Goal: Task Accomplishment & Management: Use online tool/utility

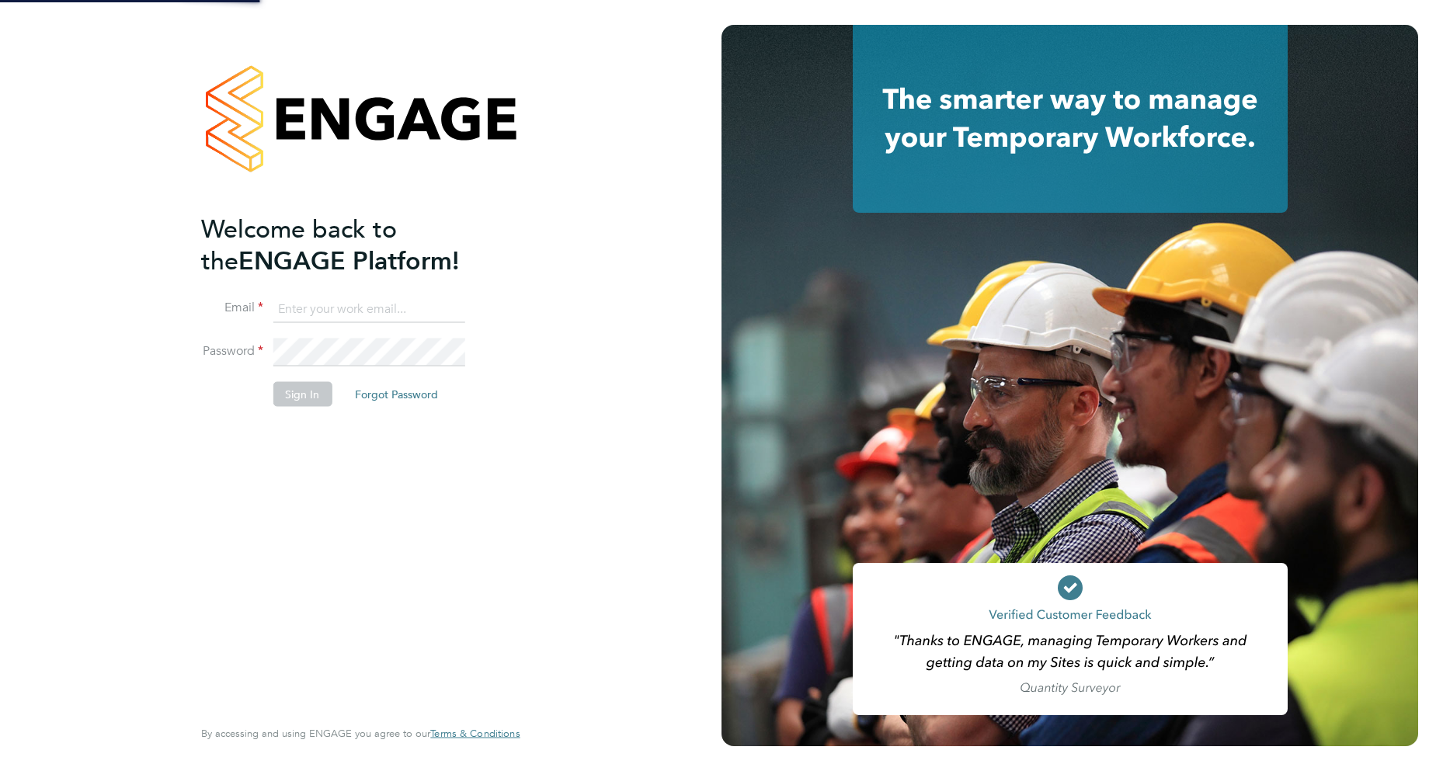
click at [342, 308] on input at bounding box center [369, 309] width 192 height 28
type input "[EMAIL_ADDRESS][DOMAIN_NAME]"
click at [300, 394] on button "Sign In" at bounding box center [302, 393] width 59 height 25
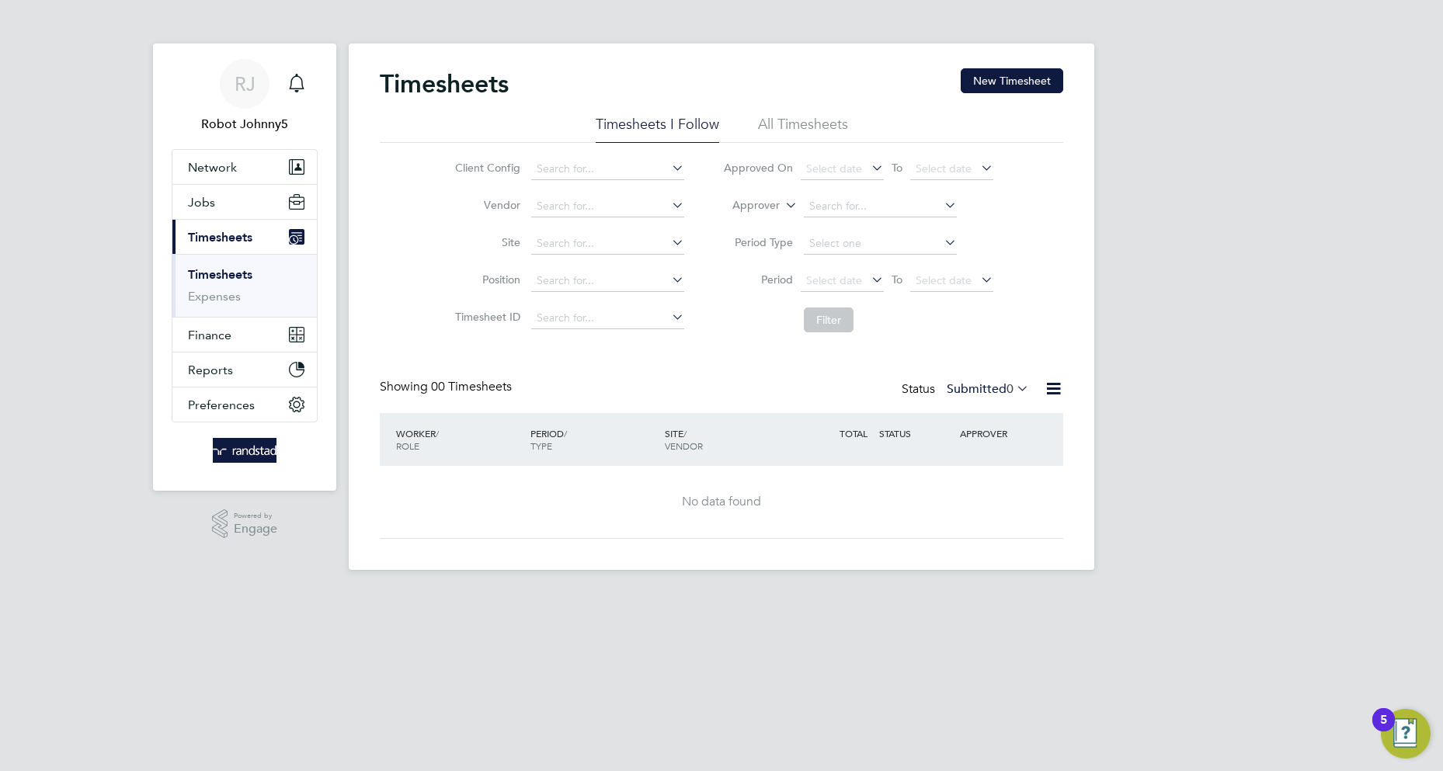
click at [1053, 389] on icon at bounding box center [1053, 388] width 19 height 19
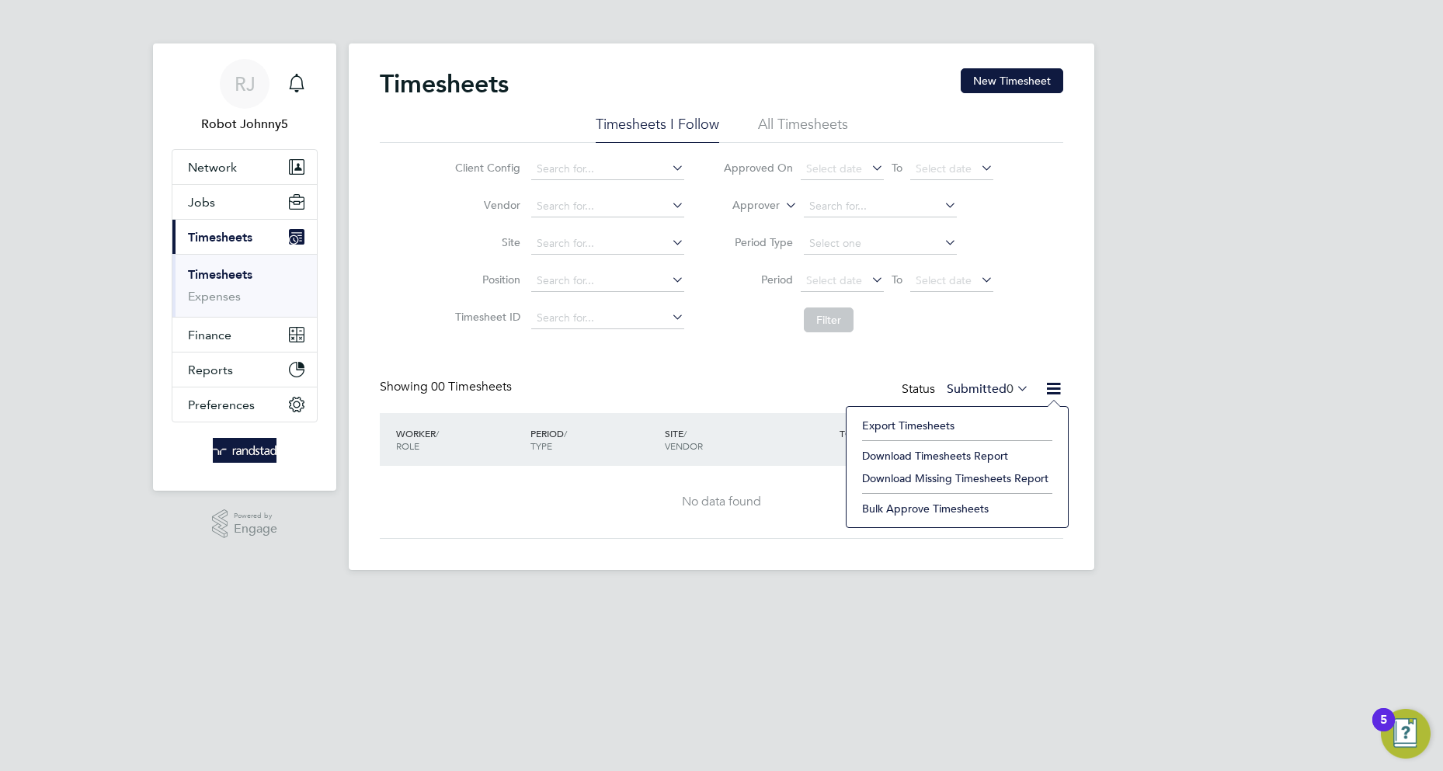
click at [908, 426] on li "Export Timesheets" at bounding box center [957, 426] width 206 height 22
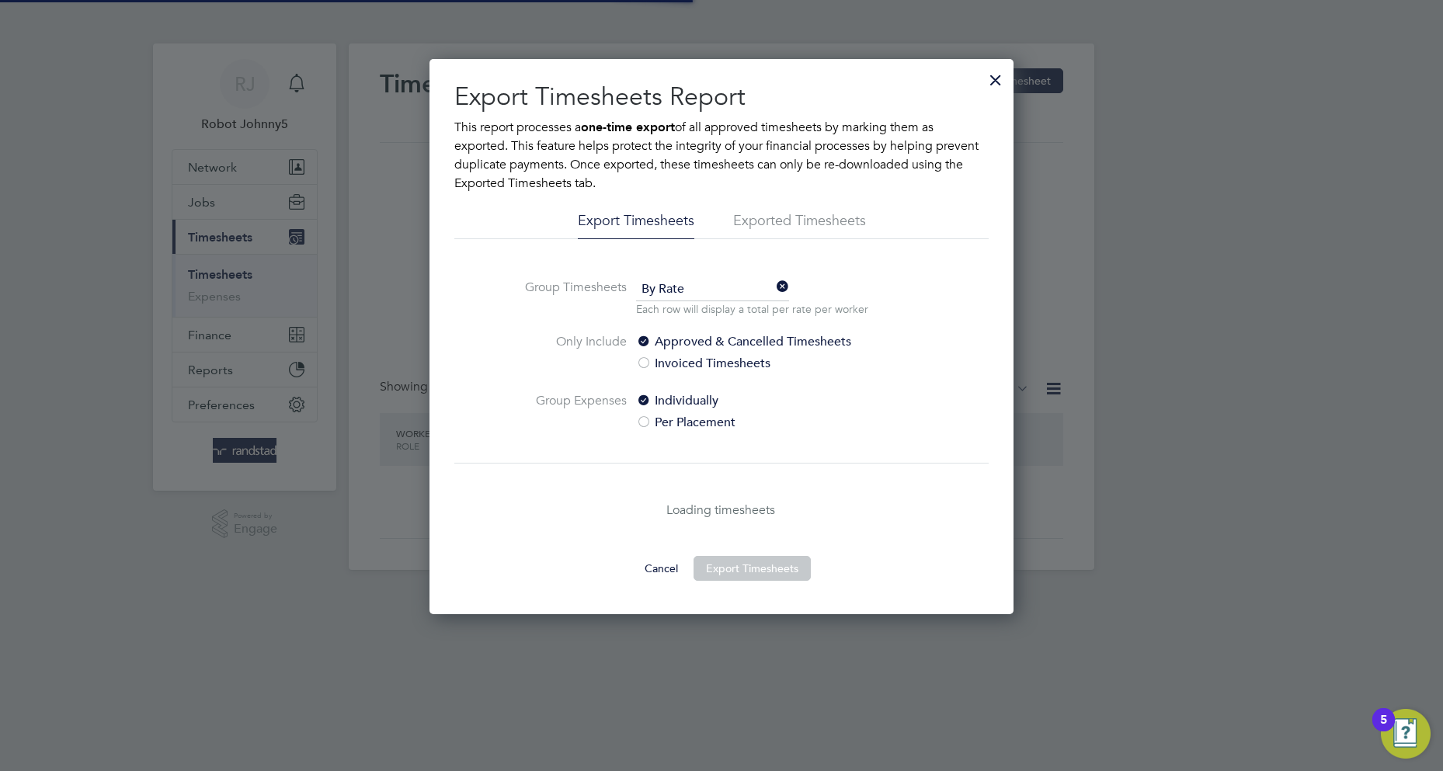
scroll to position [8, 8]
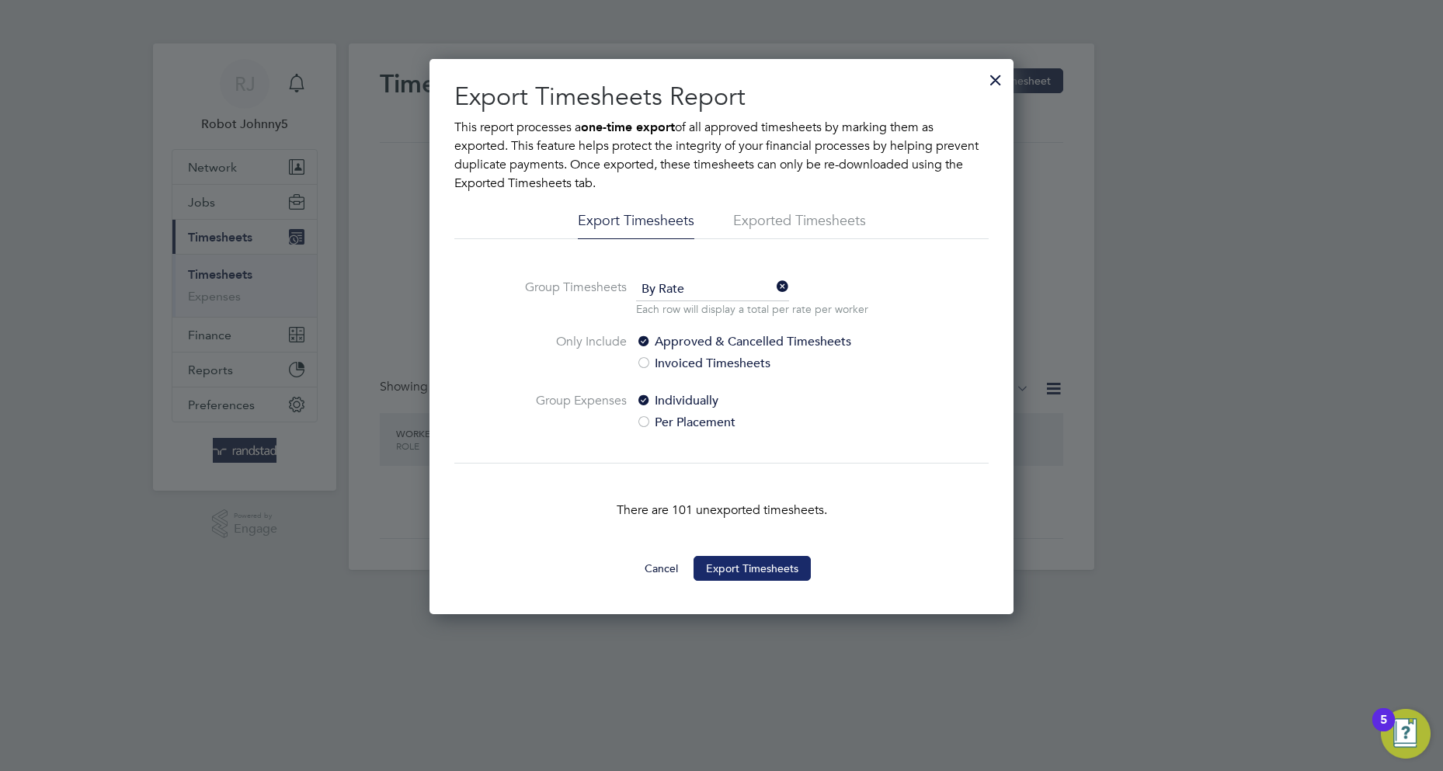
click at [752, 568] on button "Export Timesheets" at bounding box center [751, 568] width 117 height 25
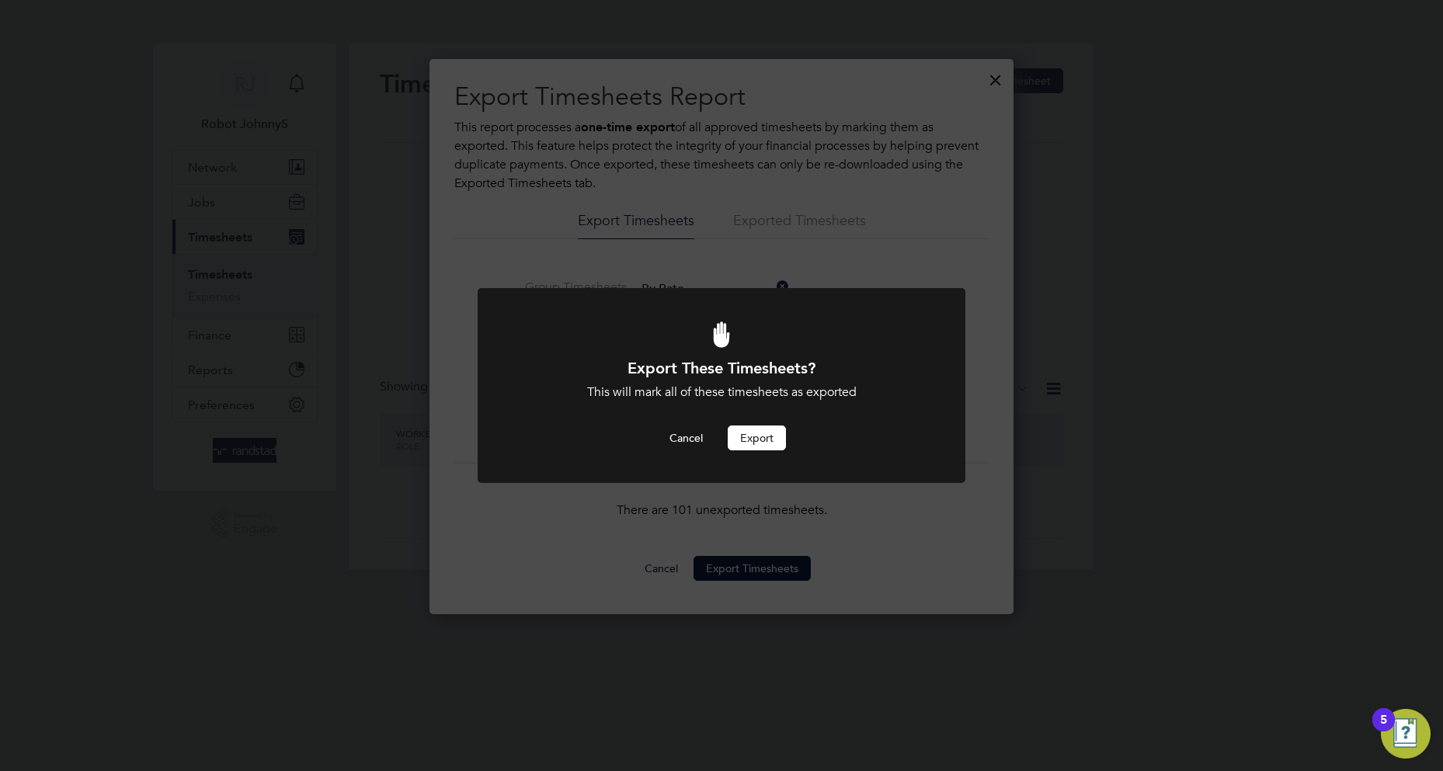
click at [756, 438] on button "Export" at bounding box center [757, 438] width 58 height 25
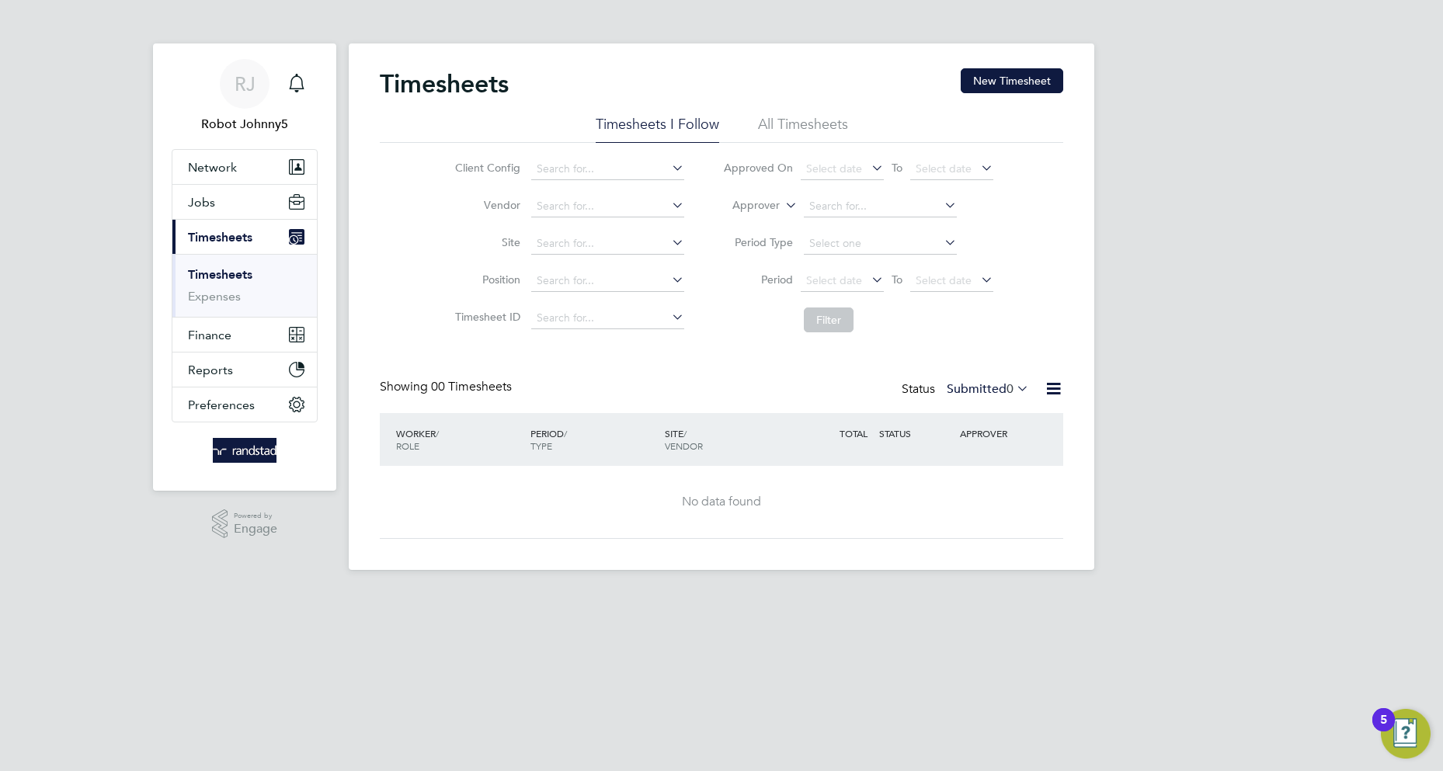
click at [1053, 389] on icon at bounding box center [1053, 388] width 19 height 19
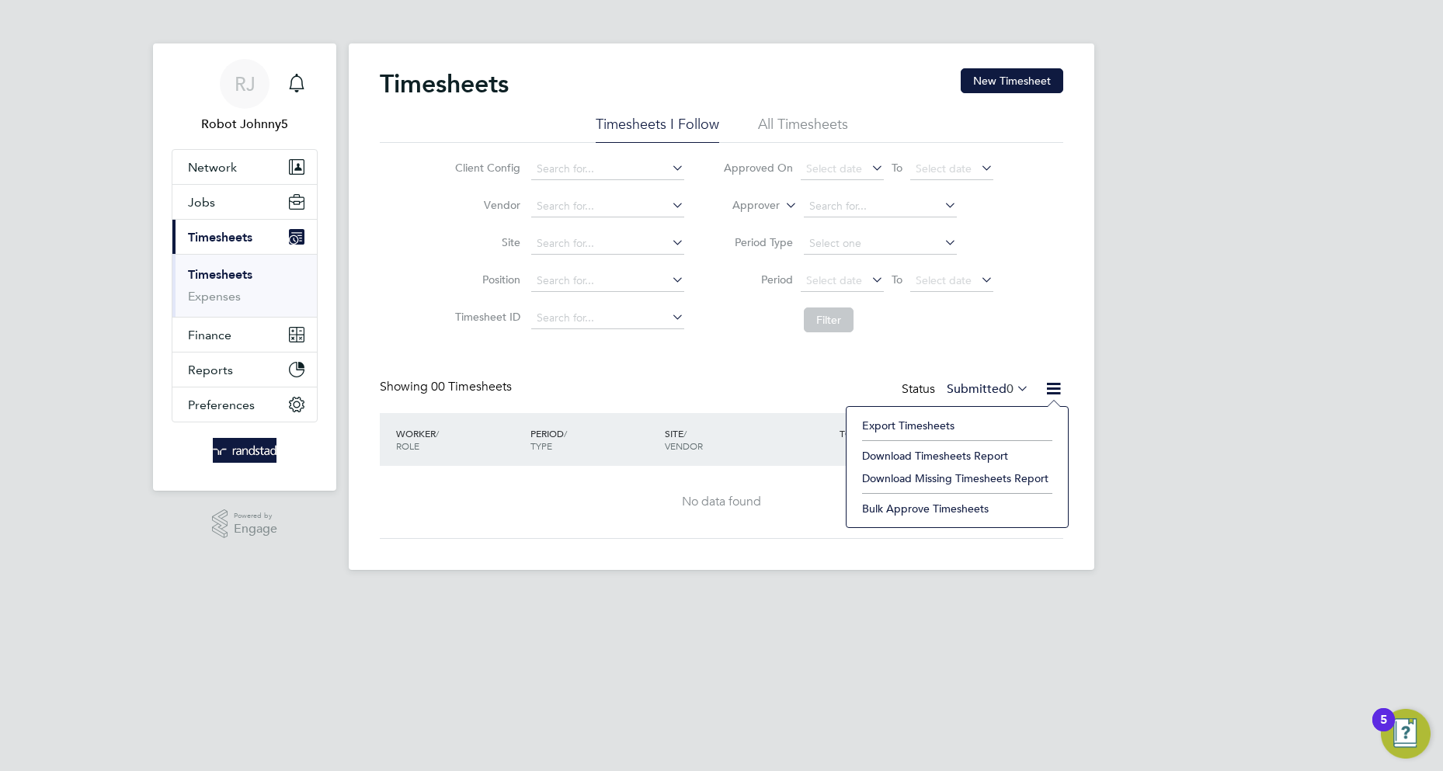
click at [908, 426] on li "Export Timesheets" at bounding box center [957, 426] width 206 height 22
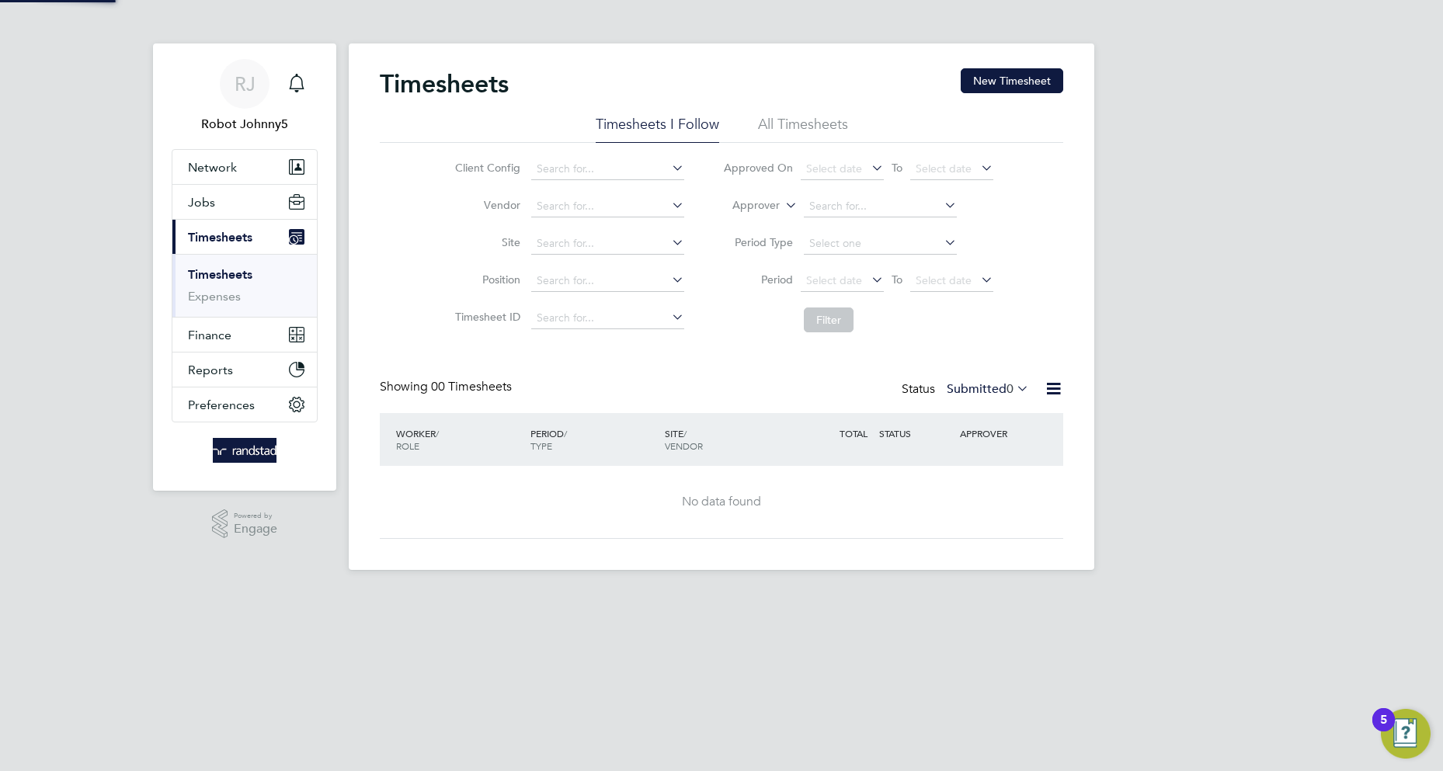
scroll to position [555, 585]
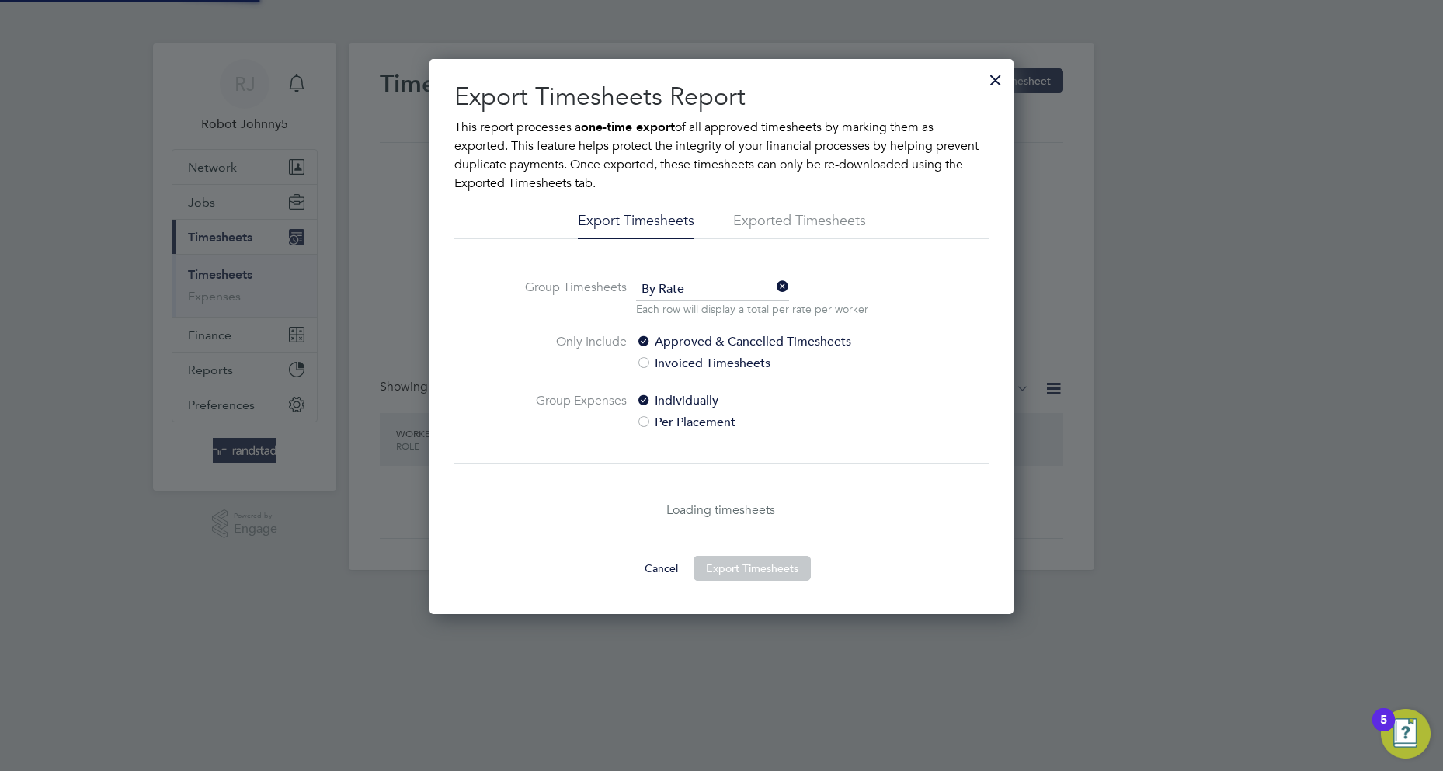
click at [761, 221] on li "Exported Timesheets" at bounding box center [799, 225] width 133 height 28
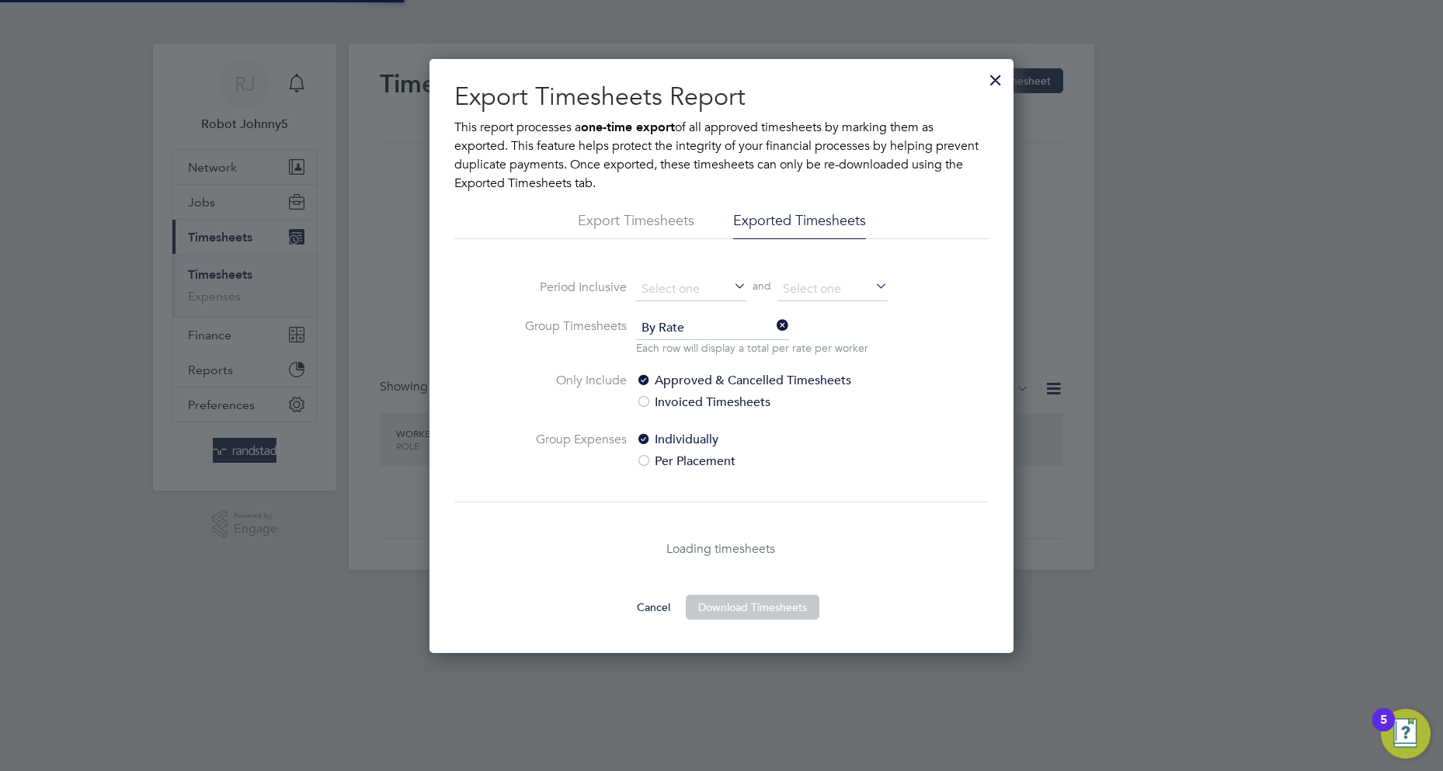
scroll to position [594, 585]
click at [798, 221] on li "Exported Timesheets" at bounding box center [799, 225] width 133 height 28
click at [691, 288] on input at bounding box center [691, 289] width 110 height 23
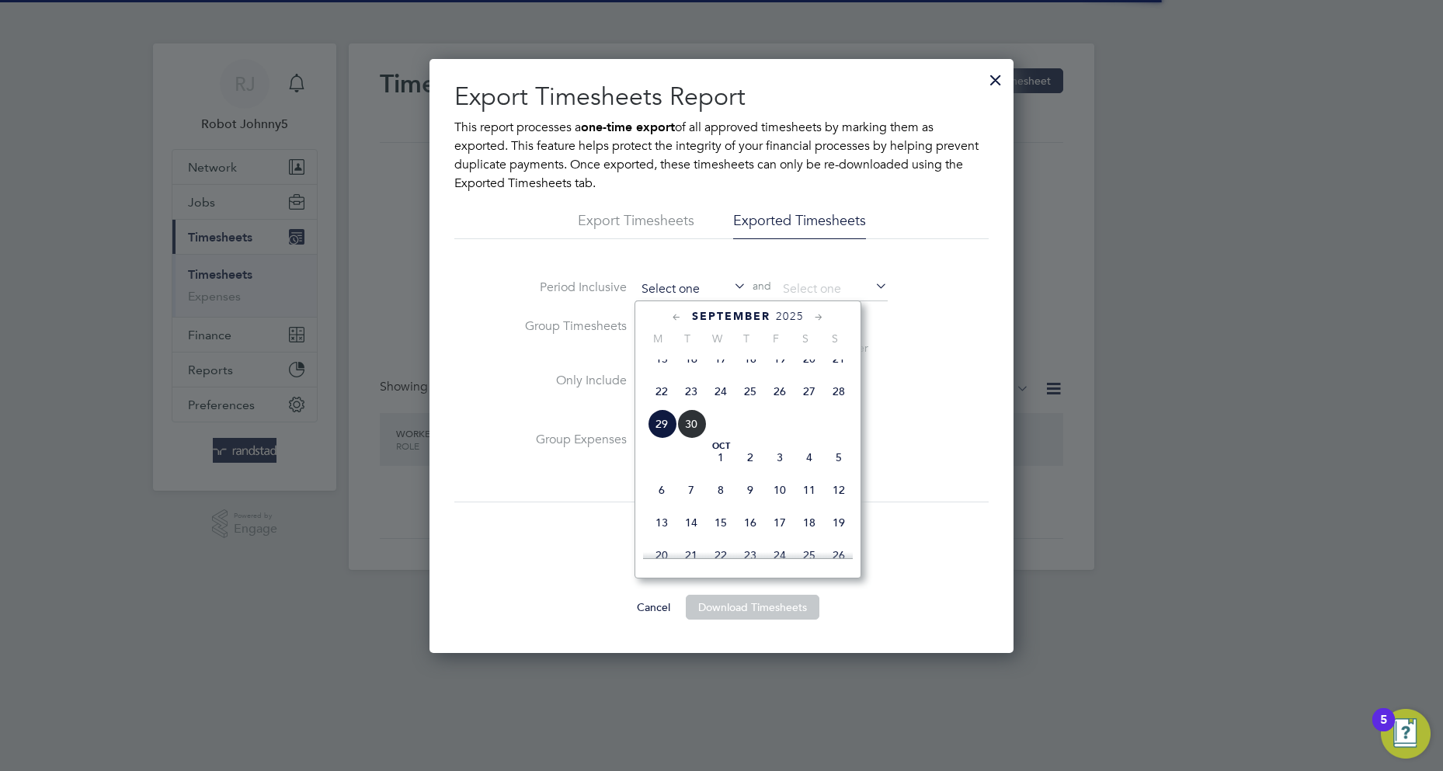
scroll to position [571, 0]
type input "[DATE]"
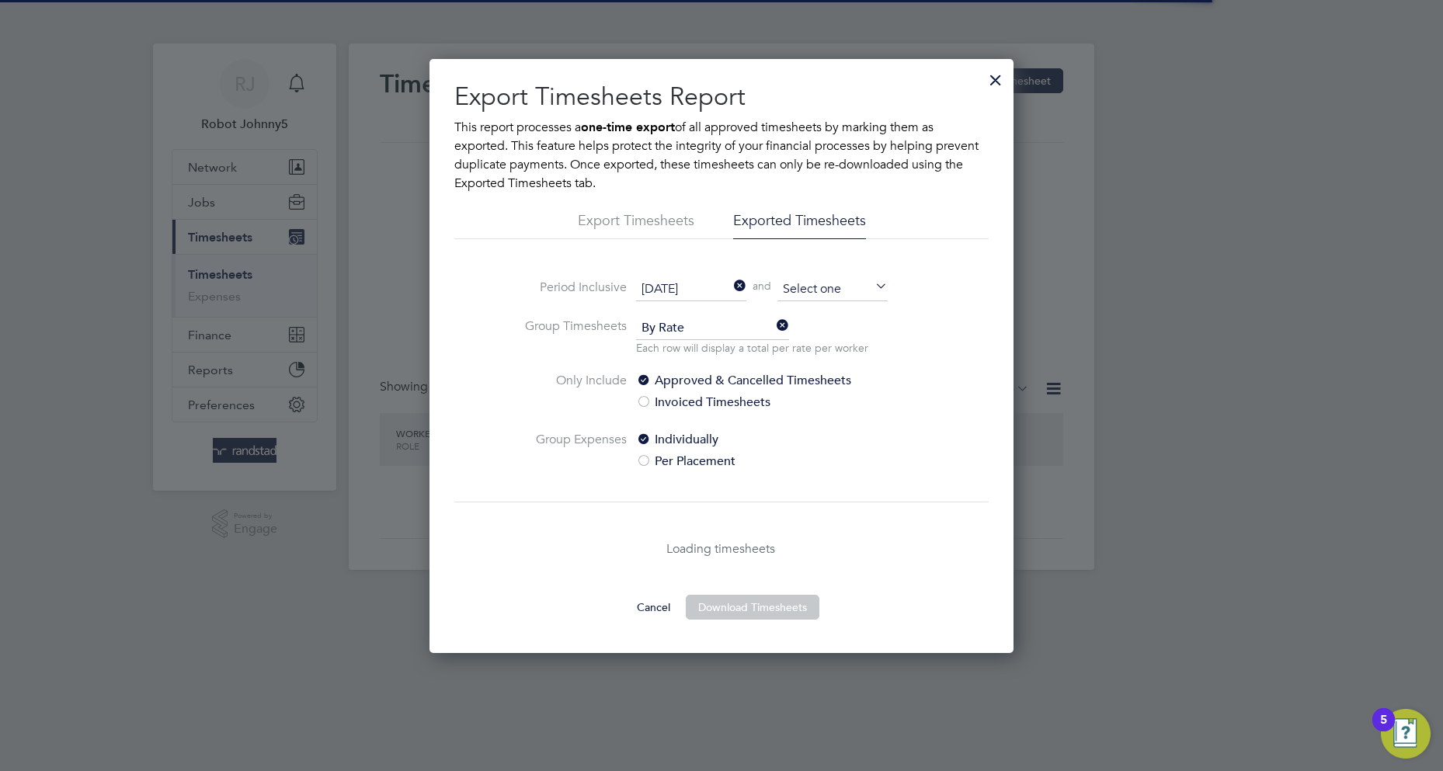
click at [832, 288] on input at bounding box center [832, 289] width 110 height 23
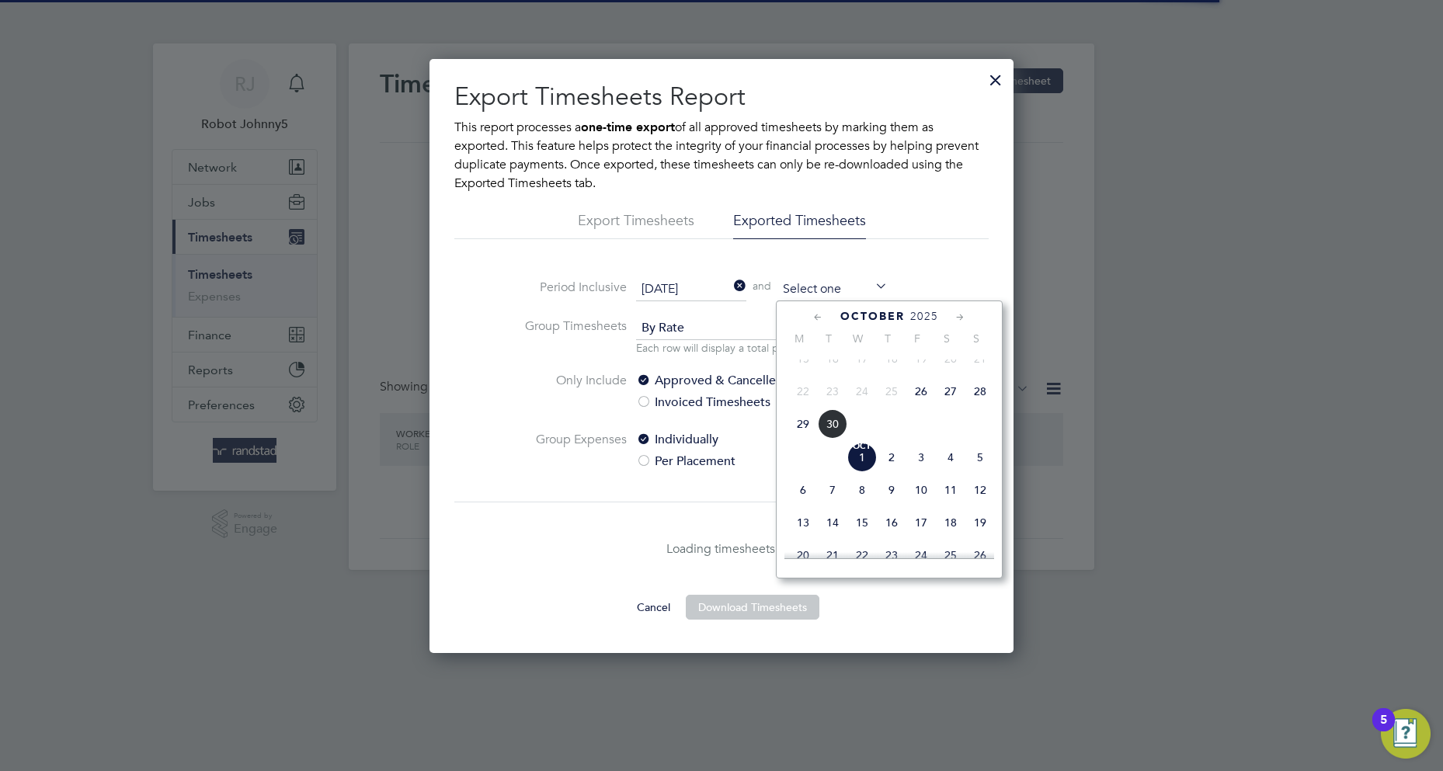
scroll to position [638, 0]
type input "[DATE]"
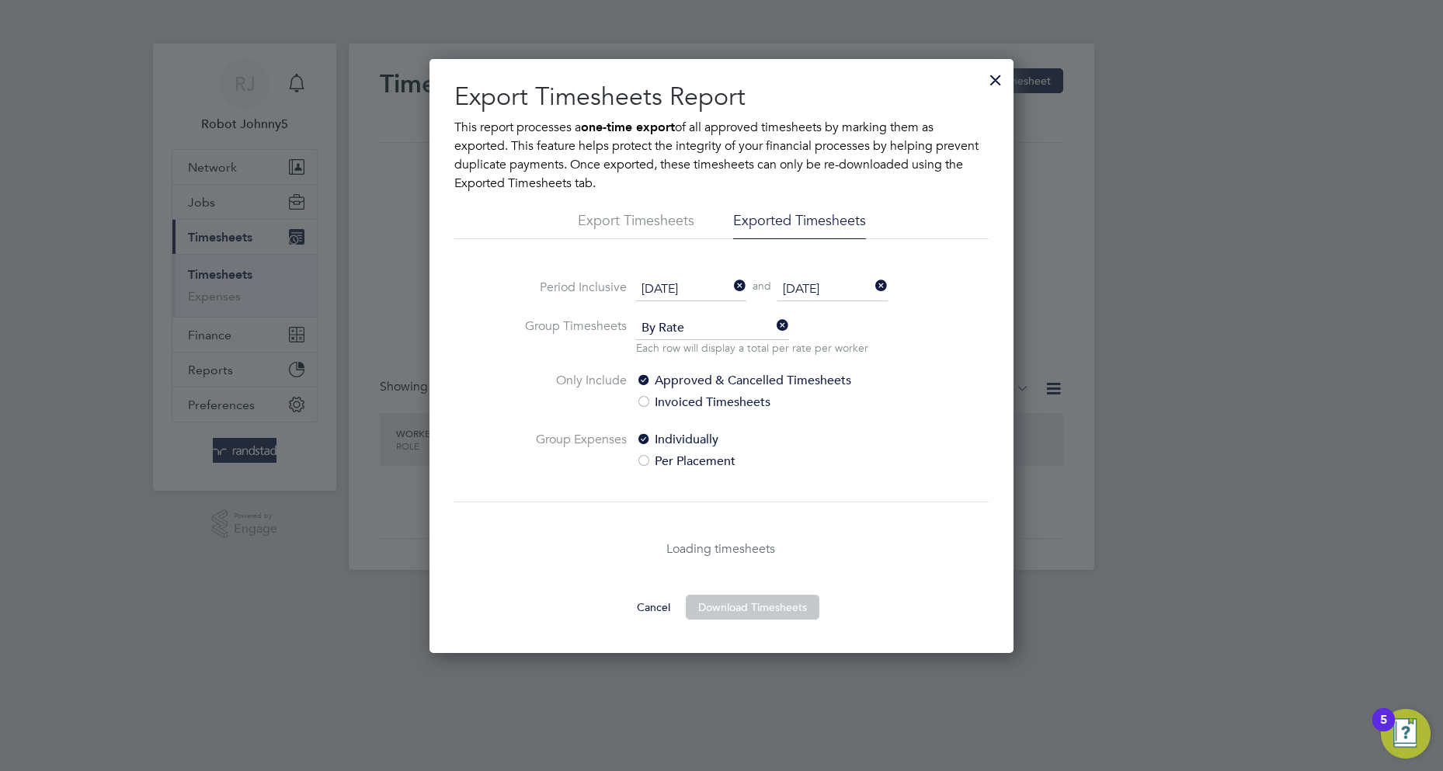
scroll to position [8, 8]
click at [752, 606] on button "Download Timesheets" at bounding box center [753, 607] width 134 height 25
